Goal: Task Accomplishment & Management: Use online tool/utility

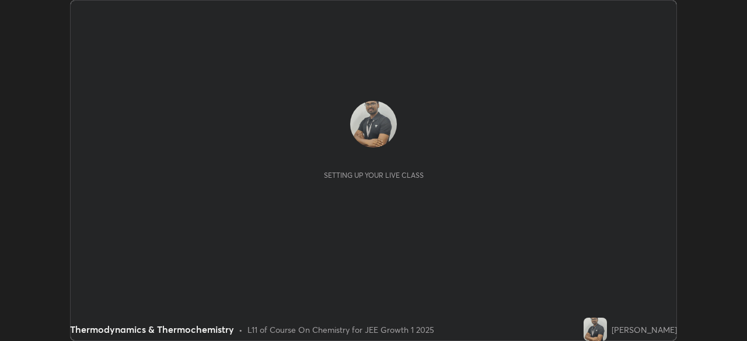
scroll to position [341, 746]
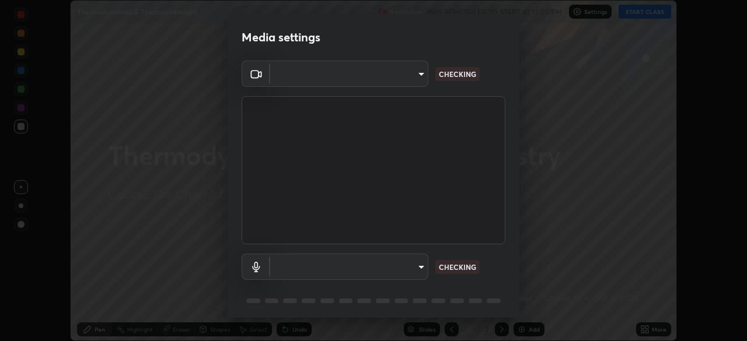
type input "6a58b21e3886260455e3a8f5b68a010b8d66c957dea9152d99a69134fe1af4a5"
click at [417, 73] on body "Erase all Thermodynamics & Thermochemistry Recording WAS SCHEDULED TO START AT …" at bounding box center [373, 170] width 747 height 341
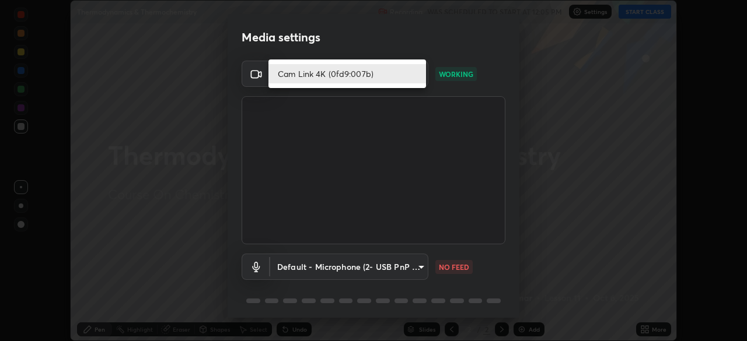
click at [327, 73] on li "Cam Link 4K (0fd9:007b)" at bounding box center [346, 73] width 157 height 19
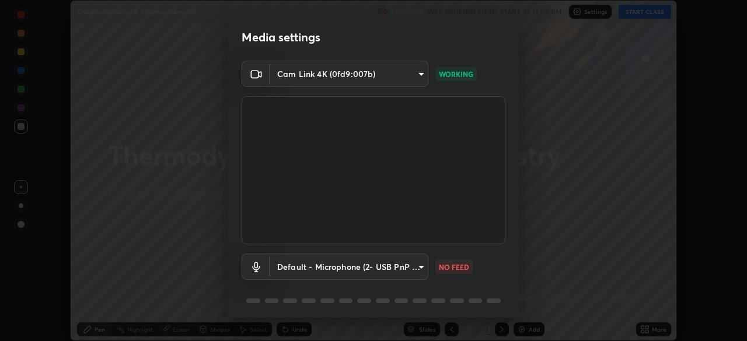
click at [420, 267] on body "Erase all Thermodynamics & Thermochemistry Recording WAS SCHEDULED TO START AT …" at bounding box center [373, 170] width 747 height 341
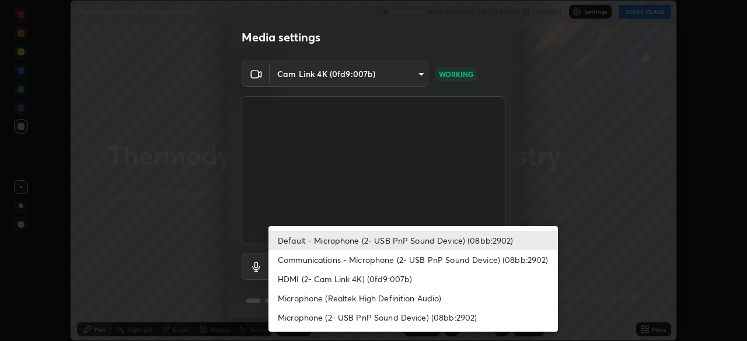
click at [310, 261] on li "Communications - Microphone (2- USB PnP Sound Device) (08bb:2902)" at bounding box center [412, 259] width 289 height 19
type input "communications"
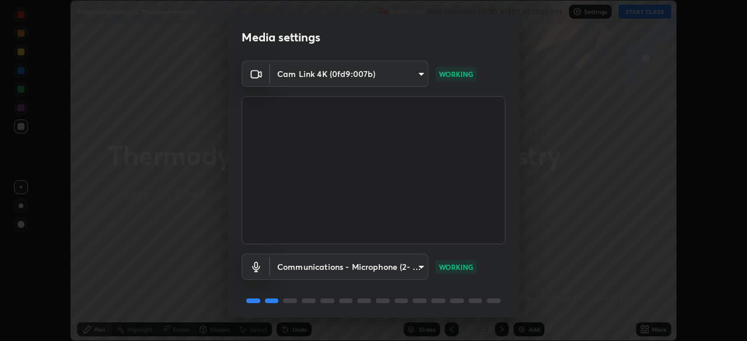
scroll to position [41, 0]
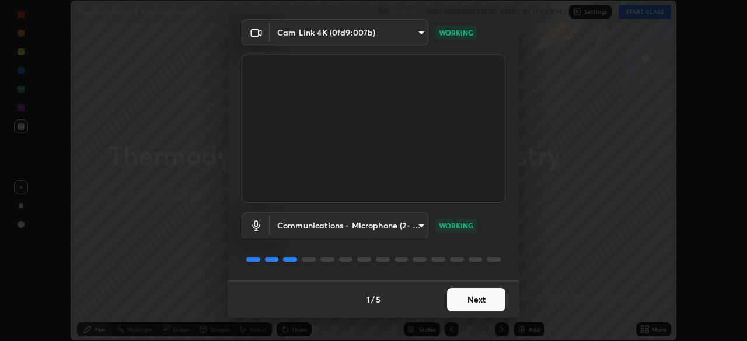
click at [485, 300] on button "Next" at bounding box center [476, 299] width 58 height 23
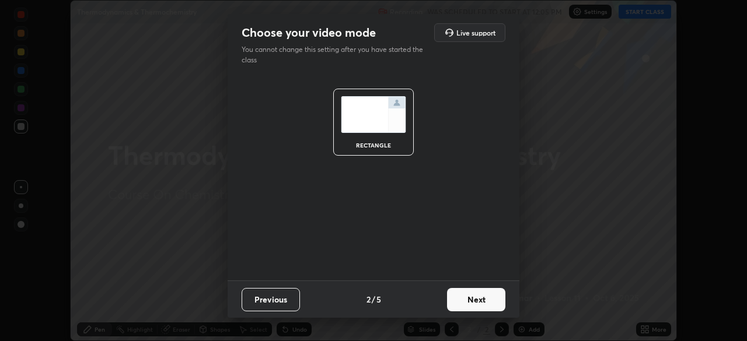
scroll to position [0, 0]
click at [483, 303] on button "Next" at bounding box center [476, 299] width 58 height 23
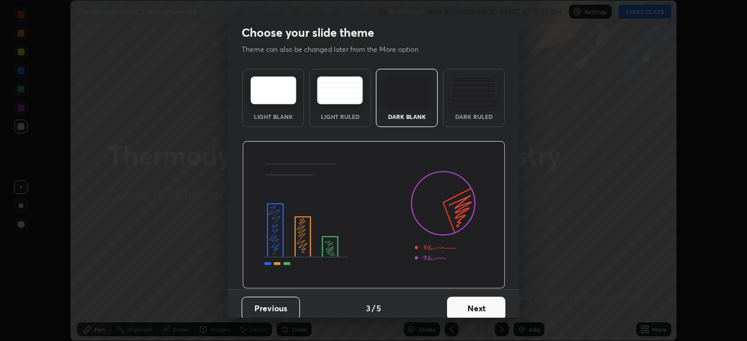
click at [486, 308] on button "Next" at bounding box center [476, 308] width 58 height 23
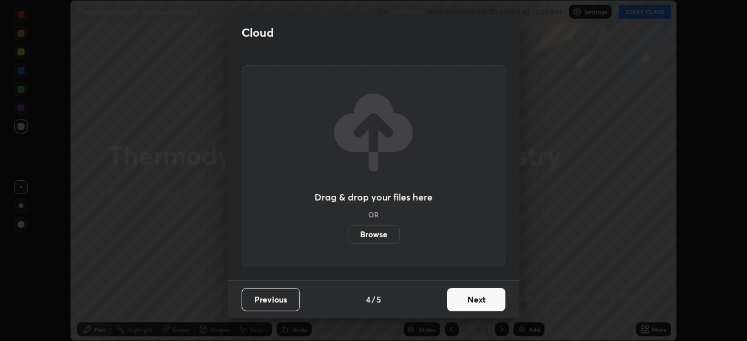
click at [485, 299] on button "Next" at bounding box center [476, 299] width 58 height 23
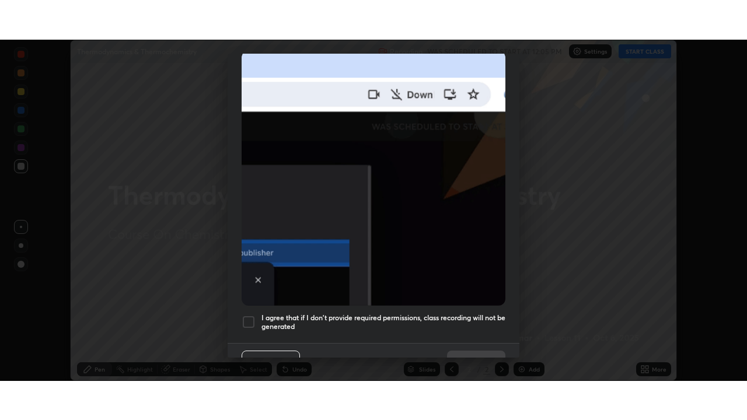
scroll to position [279, 0]
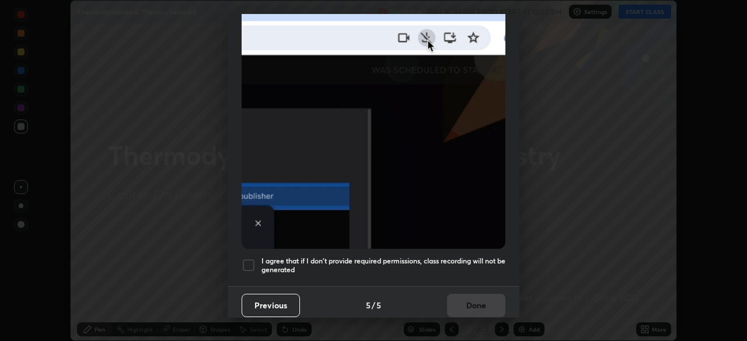
click at [252, 258] on div at bounding box center [248, 265] width 14 height 14
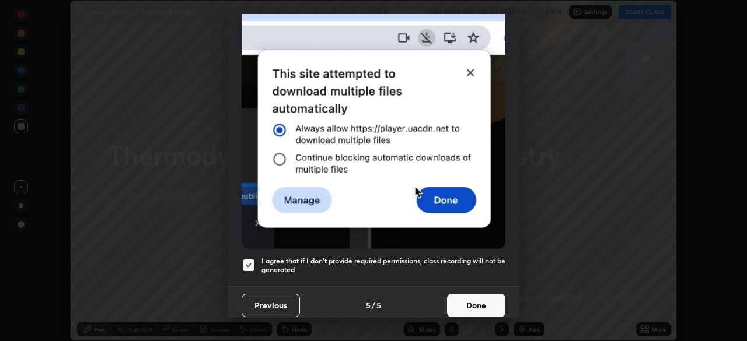
click at [485, 299] on button "Done" at bounding box center [476, 305] width 58 height 23
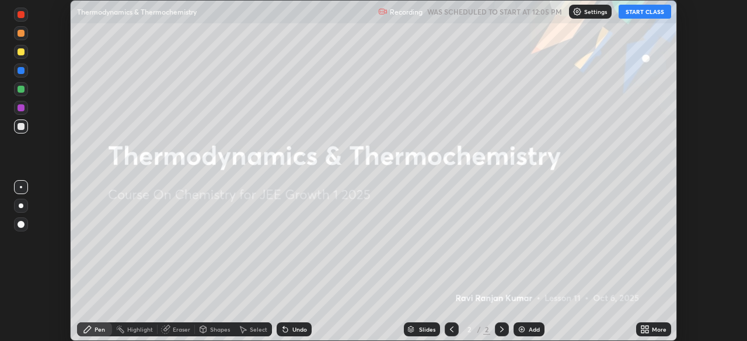
click at [648, 12] on button "START CLASS" at bounding box center [644, 12] width 52 height 14
click at [643, 330] on icon at bounding box center [644, 329] width 9 height 9
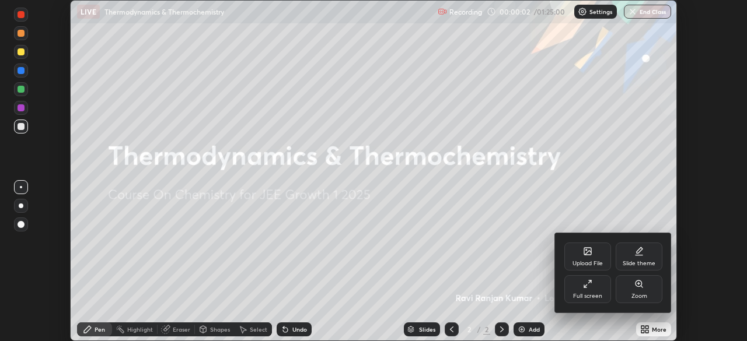
click at [594, 288] on div "Full screen" at bounding box center [587, 289] width 47 height 28
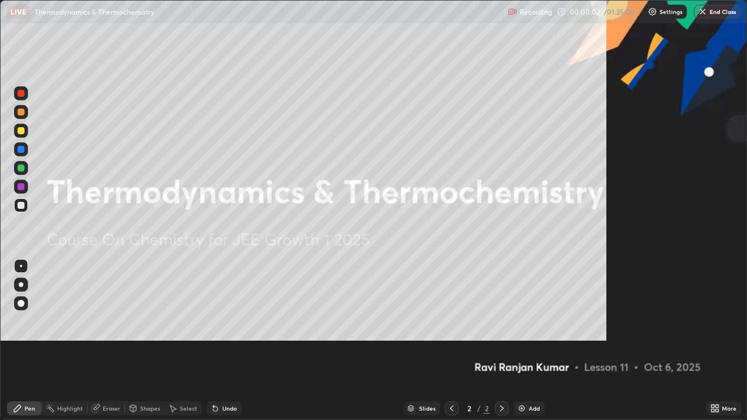
scroll to position [420, 747]
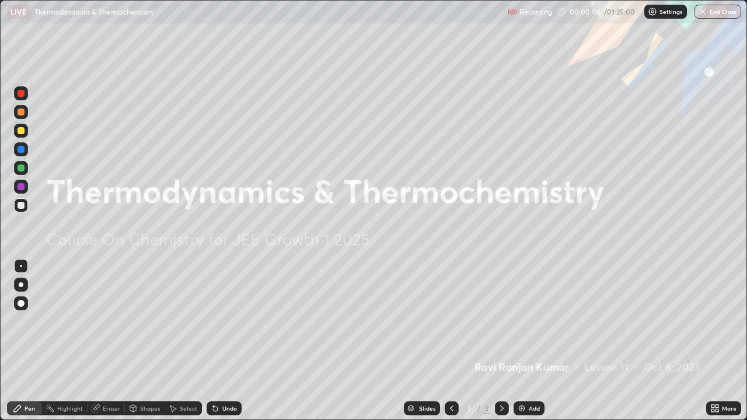
click at [517, 341] on img at bounding box center [521, 408] width 9 height 9
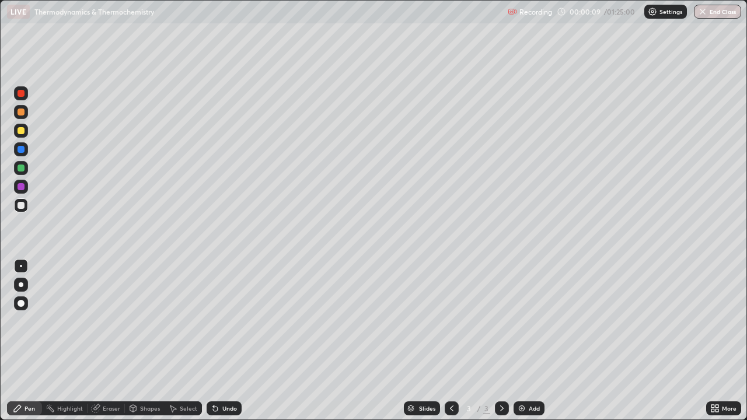
click at [20, 131] on div at bounding box center [20, 130] width 7 height 7
click at [111, 341] on div "Eraser" at bounding box center [111, 408] width 17 height 6
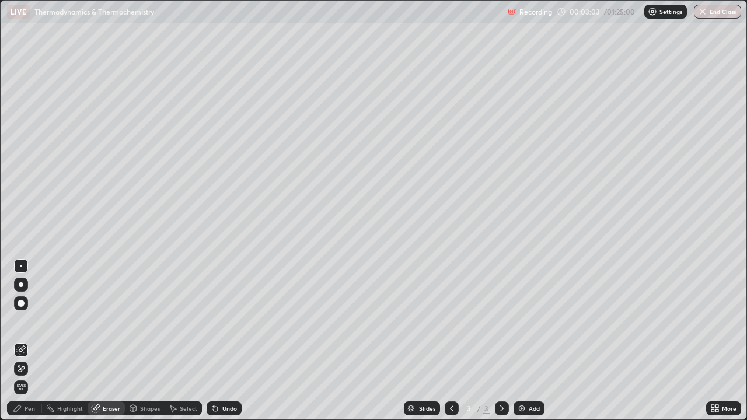
click at [31, 341] on div "Pen" at bounding box center [24, 408] width 35 height 14
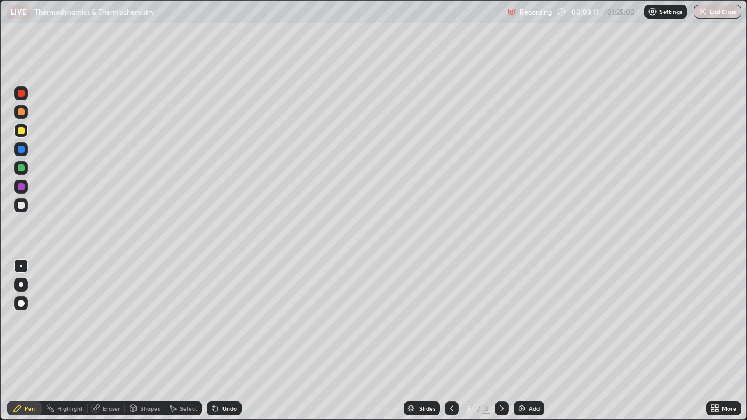
click at [107, 341] on div "Eraser" at bounding box center [111, 408] width 17 height 6
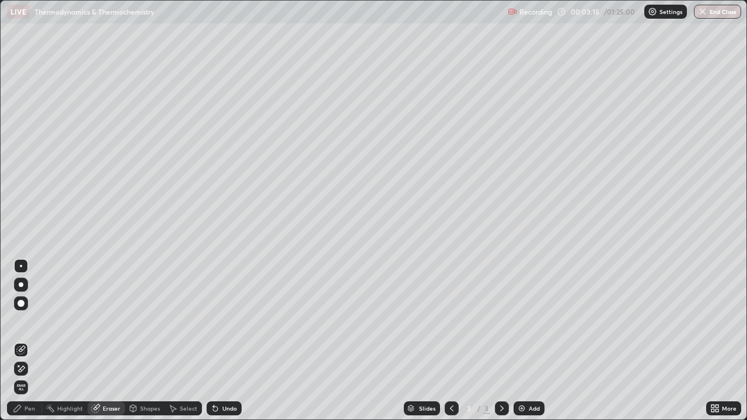
click at [30, 341] on div "Pen" at bounding box center [29, 408] width 10 height 6
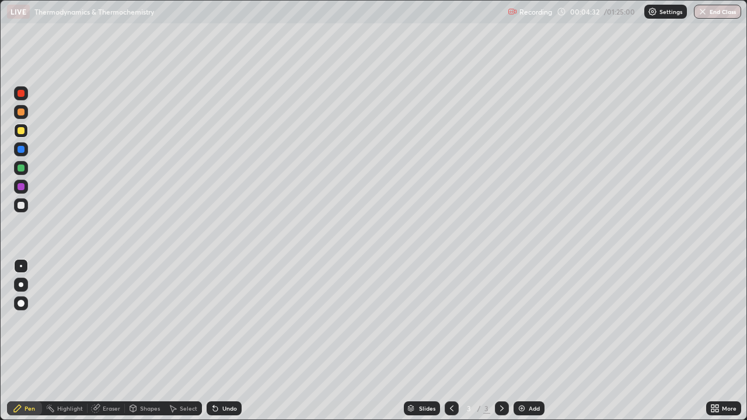
click at [227, 341] on div "Undo" at bounding box center [229, 408] width 15 height 6
click at [106, 341] on div "Eraser" at bounding box center [111, 408] width 17 height 6
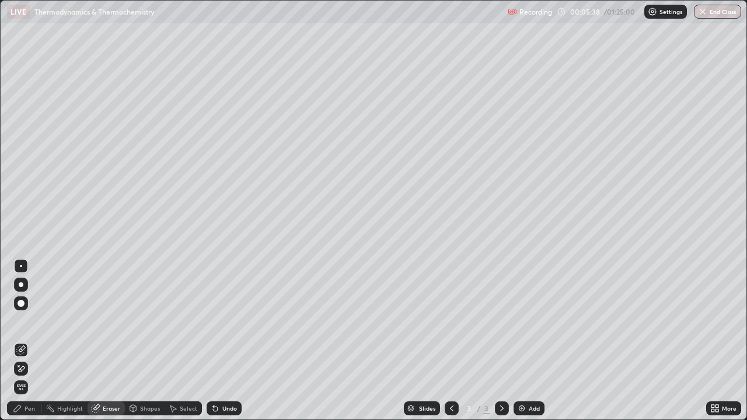
click at [27, 341] on div "Pen" at bounding box center [29, 408] width 10 height 6
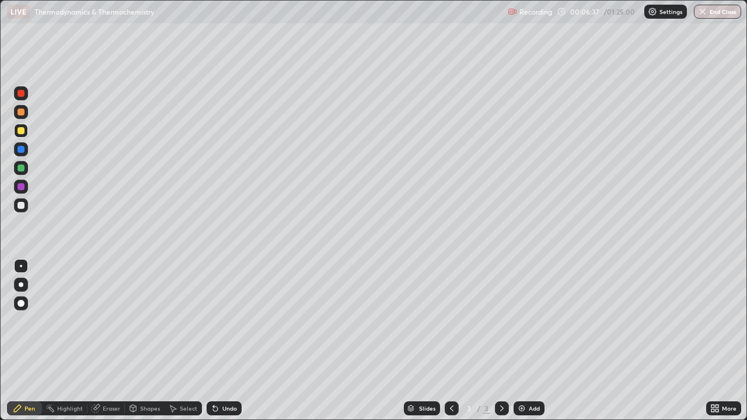
click at [110, 341] on div "Eraser" at bounding box center [111, 408] width 17 height 6
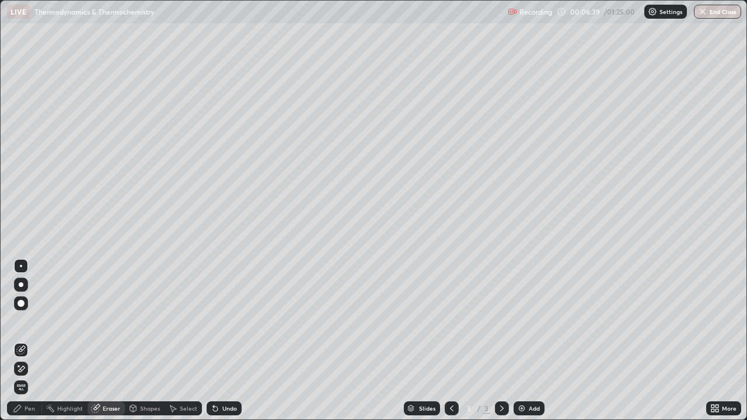
click at [28, 341] on div "Pen" at bounding box center [29, 408] width 10 height 6
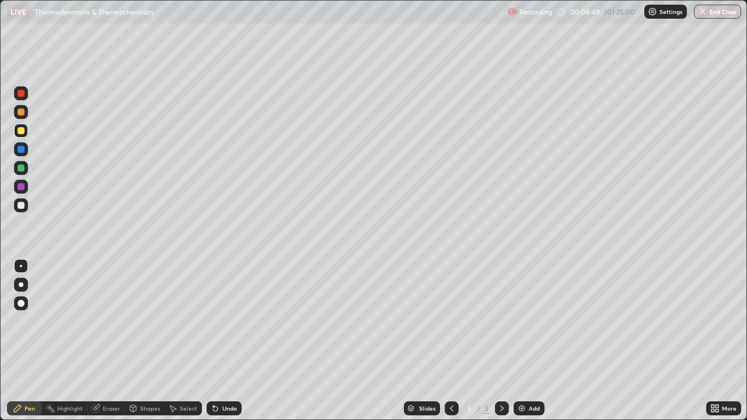
click at [108, 341] on div "Eraser" at bounding box center [111, 408] width 17 height 6
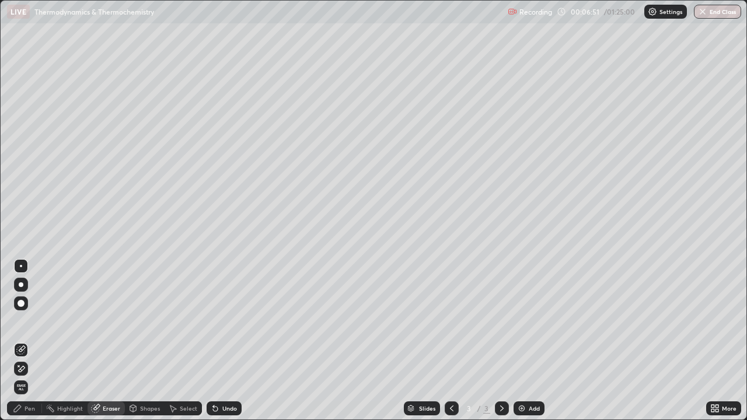
click at [29, 341] on div "Pen" at bounding box center [29, 408] width 10 height 6
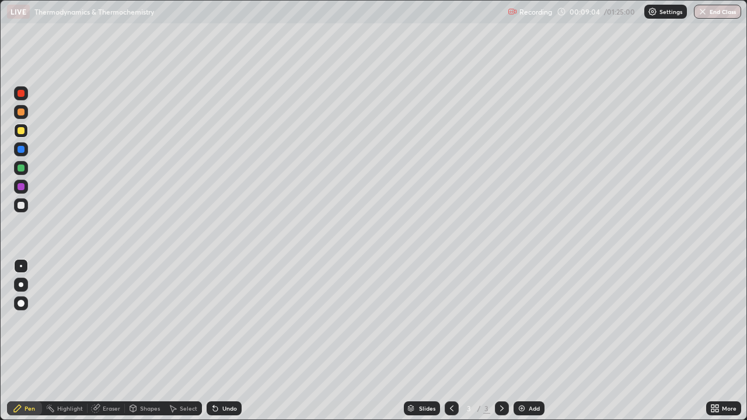
click at [224, 341] on div "Undo" at bounding box center [229, 408] width 15 height 6
click at [523, 341] on img at bounding box center [521, 408] width 9 height 9
click at [231, 341] on div "Undo" at bounding box center [229, 408] width 15 height 6
click at [232, 341] on div "Undo" at bounding box center [229, 408] width 15 height 6
click at [230, 341] on div "Undo" at bounding box center [229, 408] width 15 height 6
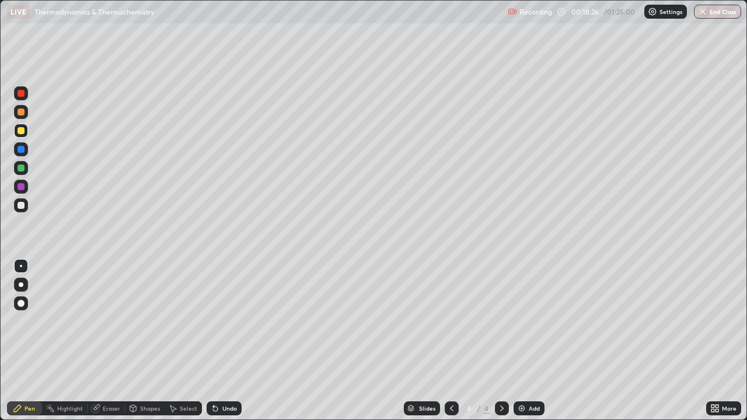
click at [233, 341] on div "Undo" at bounding box center [229, 408] width 15 height 6
click at [230, 341] on div "Undo" at bounding box center [229, 408] width 15 height 6
click at [520, 341] on img at bounding box center [521, 408] width 9 height 9
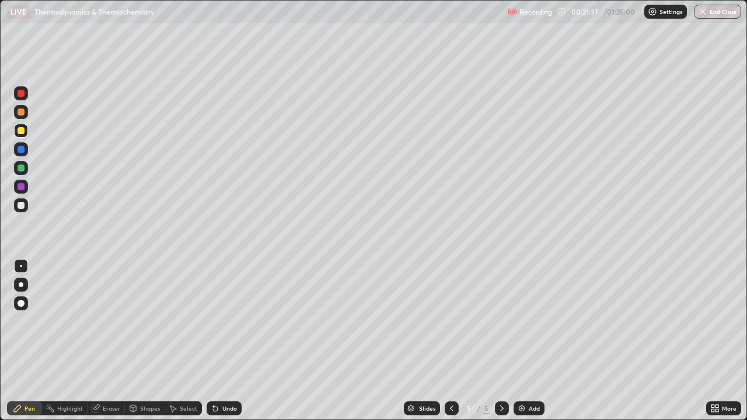
click at [21, 115] on div at bounding box center [20, 111] width 7 height 7
click at [521, 341] on img at bounding box center [521, 408] width 9 height 9
click at [231, 341] on div "Undo" at bounding box center [229, 408] width 15 height 6
click at [233, 341] on div "Undo" at bounding box center [229, 408] width 15 height 6
click at [521, 341] on img at bounding box center [521, 408] width 9 height 9
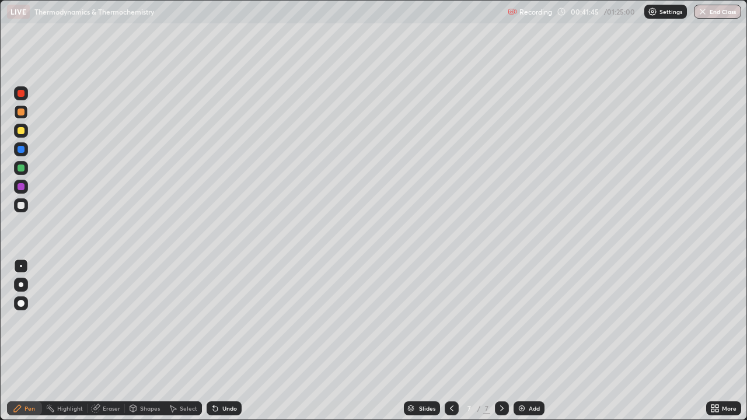
click at [20, 129] on div at bounding box center [20, 130] width 7 height 7
click at [228, 341] on div "Undo" at bounding box center [229, 408] width 15 height 6
click at [226, 341] on div "Undo" at bounding box center [229, 408] width 15 height 6
click at [23, 204] on div at bounding box center [20, 205] width 7 height 7
click at [213, 341] on icon at bounding box center [215, 408] width 5 height 5
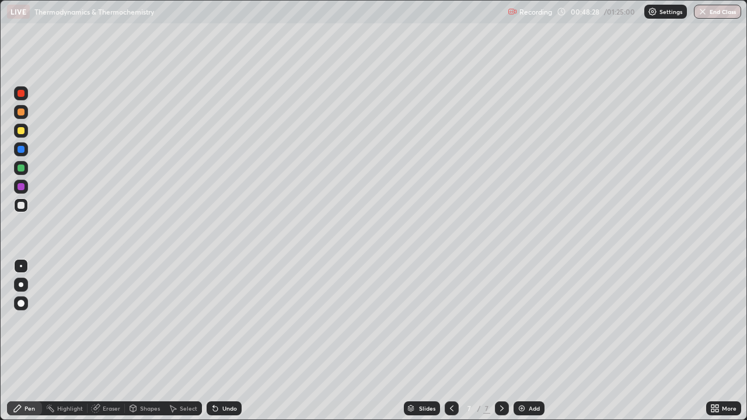
click at [20, 167] on div at bounding box center [20, 167] width 7 height 7
click at [25, 205] on div at bounding box center [21, 205] width 14 height 14
click at [26, 170] on div at bounding box center [21, 168] width 14 height 14
click at [519, 341] on img at bounding box center [521, 408] width 9 height 9
click at [22, 204] on div at bounding box center [20, 205] width 7 height 7
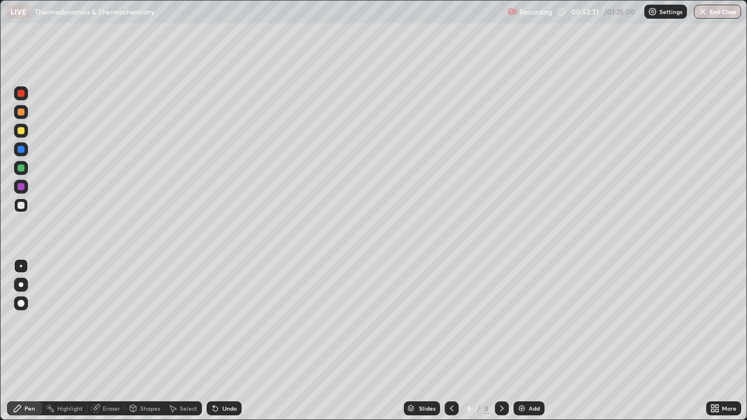
click at [20, 132] on div at bounding box center [20, 130] width 7 height 7
click at [220, 341] on div "Undo" at bounding box center [223, 408] width 35 height 14
click at [226, 341] on div "Undo" at bounding box center [229, 408] width 15 height 6
click at [218, 341] on icon at bounding box center [215, 408] width 9 height 9
click at [224, 341] on div "Undo" at bounding box center [229, 408] width 15 height 6
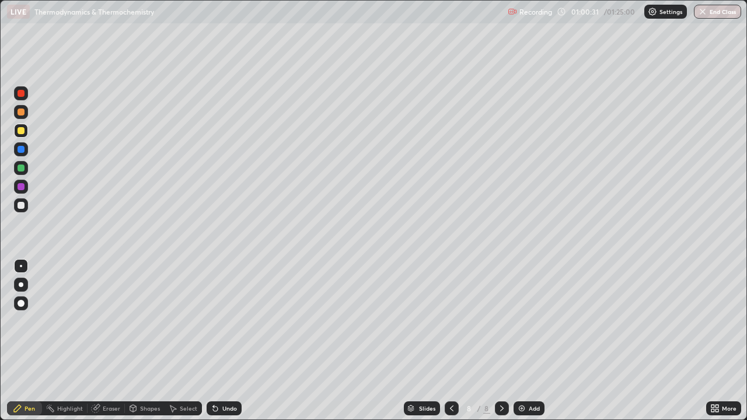
click at [524, 341] on img at bounding box center [521, 408] width 9 height 9
click at [448, 341] on icon at bounding box center [451, 408] width 9 height 9
click at [501, 341] on icon at bounding box center [501, 408] width 3 height 6
click at [226, 341] on div "Undo" at bounding box center [229, 408] width 15 height 6
click at [230, 341] on div "Undo" at bounding box center [229, 408] width 15 height 6
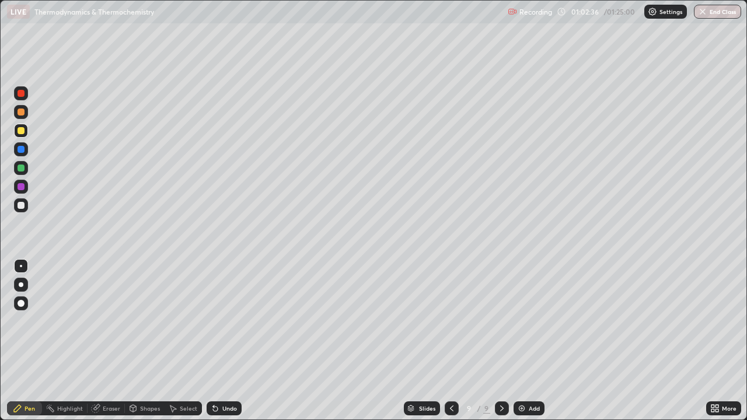
click at [108, 341] on div "Eraser" at bounding box center [111, 408] width 17 height 6
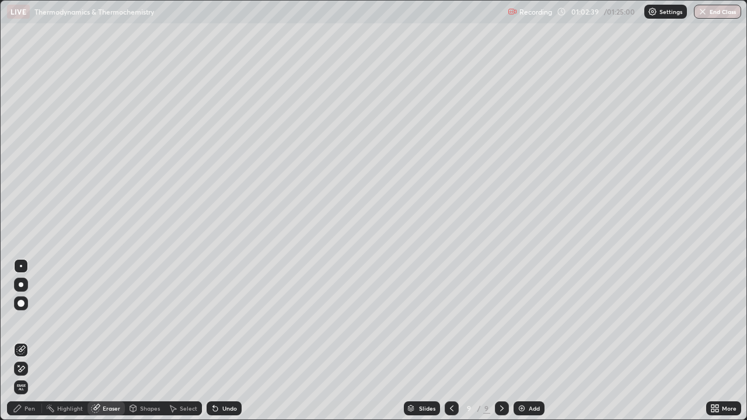
click at [32, 341] on div "Pen" at bounding box center [29, 408] width 10 height 6
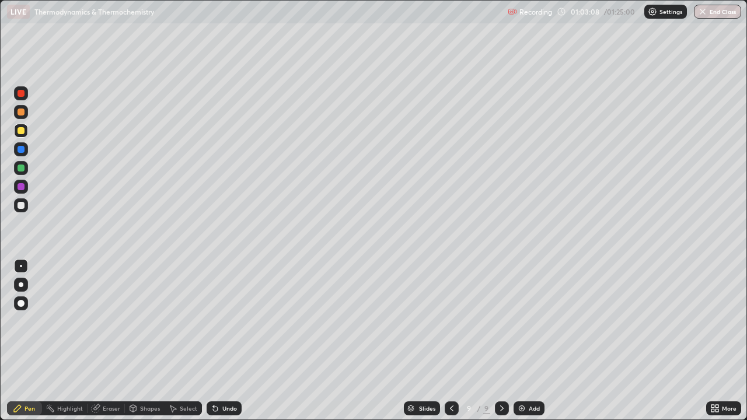
click at [116, 341] on div "Eraser" at bounding box center [111, 408] width 17 height 6
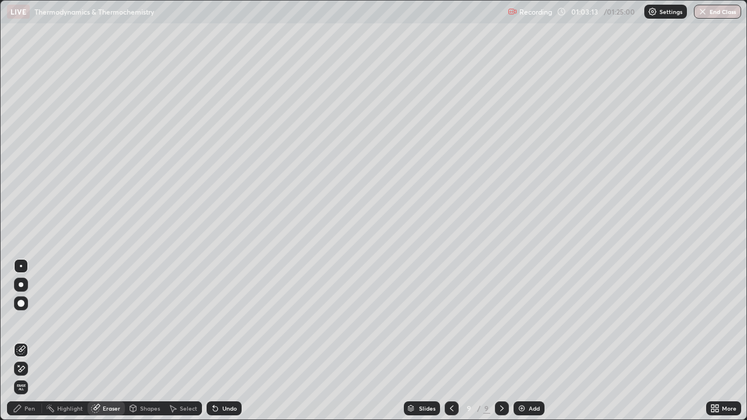
click at [37, 341] on div "Pen" at bounding box center [24, 408] width 35 height 14
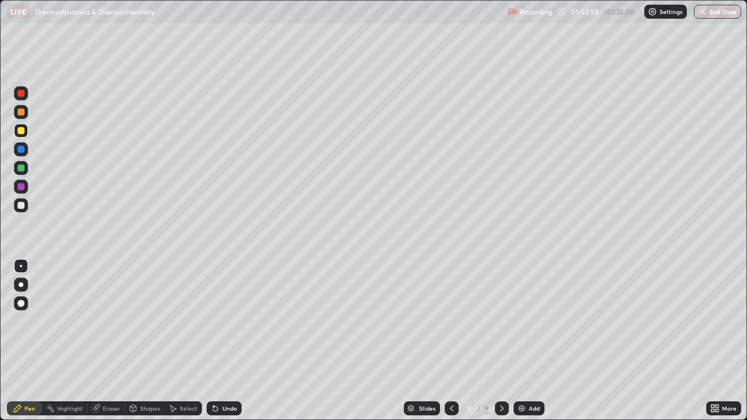
click at [113, 341] on div "Eraser" at bounding box center [111, 408] width 17 height 6
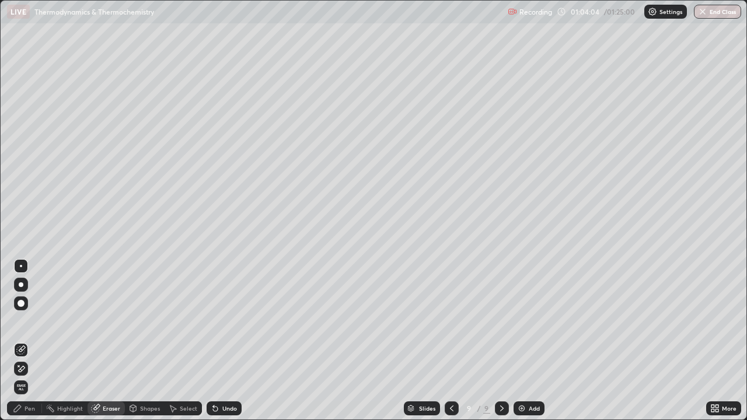
click at [31, 341] on div "Pen" at bounding box center [29, 408] width 10 height 6
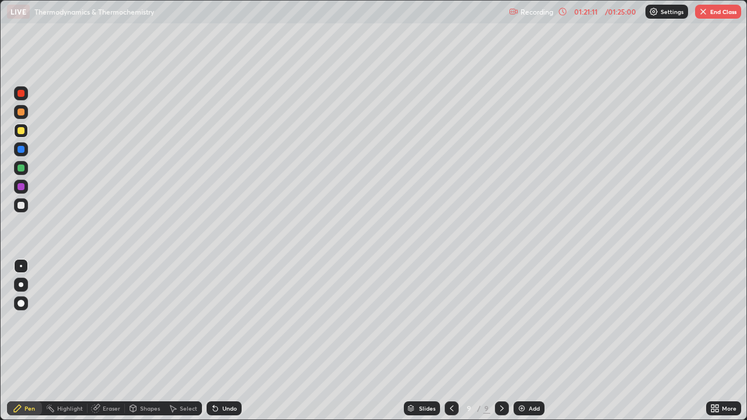
click at [719, 16] on button "End Class" at bounding box center [718, 12] width 46 height 14
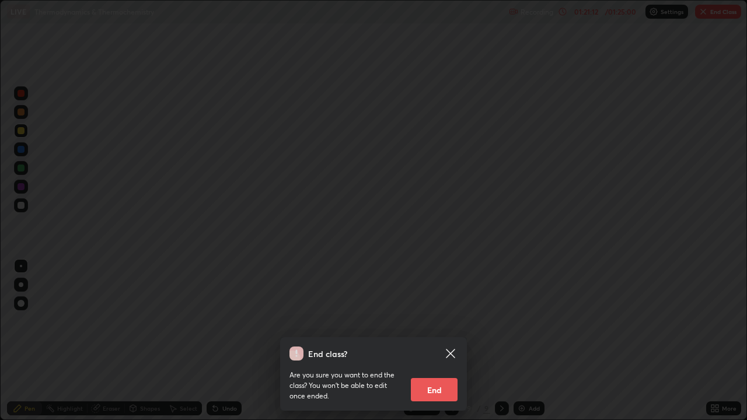
click at [430, 341] on button "End" at bounding box center [434, 389] width 47 height 23
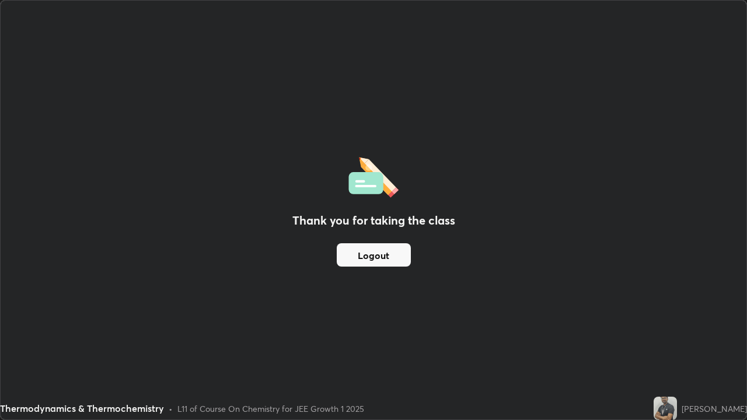
click at [402, 260] on button "Logout" at bounding box center [374, 254] width 74 height 23
